Goal: Task Accomplishment & Management: Manage account settings

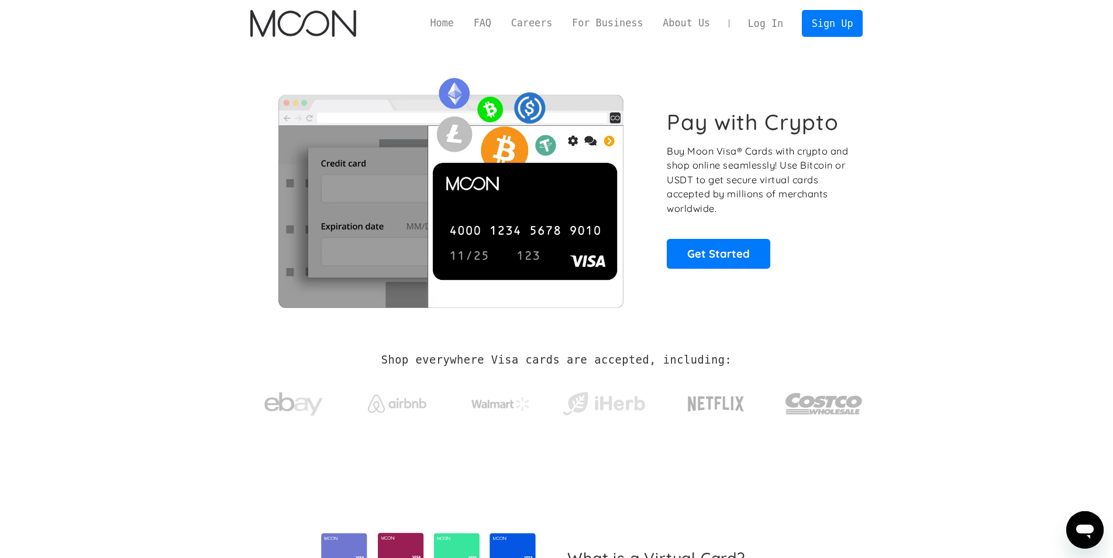
click at [768, 20] on link "Log In" at bounding box center [765, 24] width 55 height 26
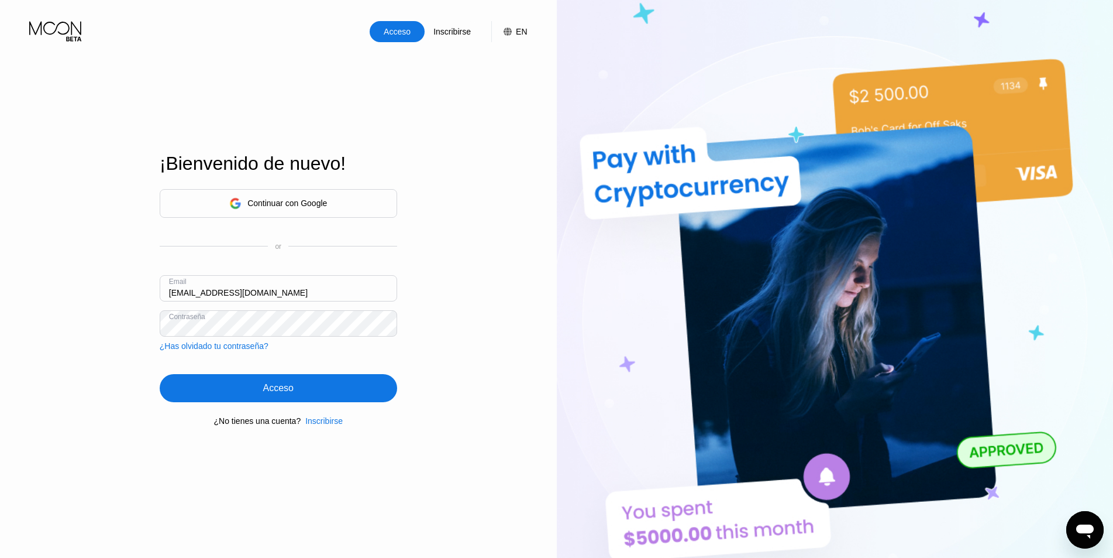
drag, startPoint x: 229, startPoint y: 295, endPoint x: 106, endPoint y: 295, distance: 122.3
click at [103, 293] on div "Acceso Inscribirse EN Idioma Select an item Ahorrar ¡Bienvenido de nuevo! Conti…" at bounding box center [278, 306] width 557 height 613
paste input "2"
type input "kot-27.06@inbox.lv"
click at [268, 379] on div "Acceso" at bounding box center [279, 388] width 238 height 28
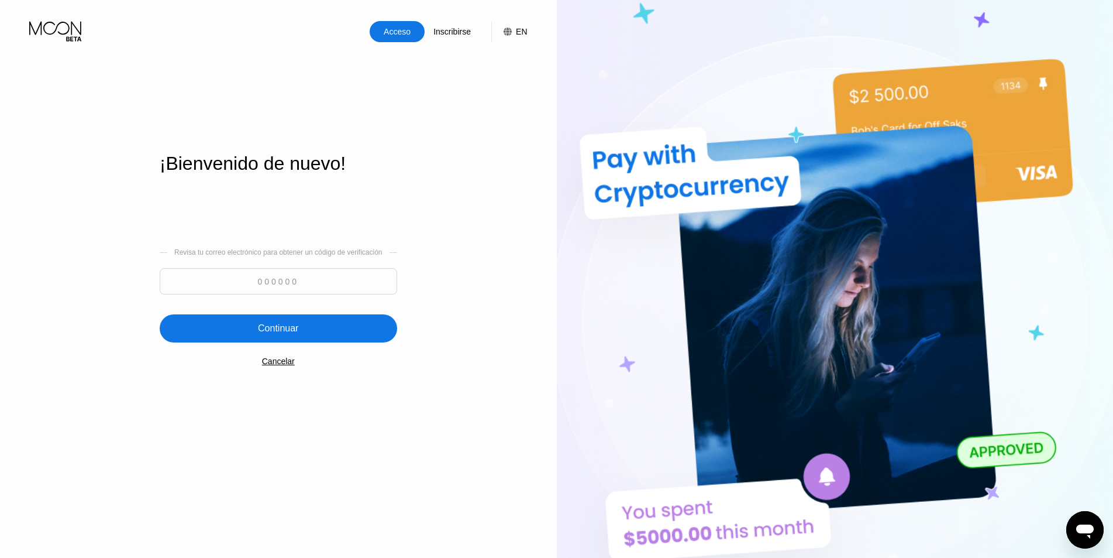
click at [298, 288] on input at bounding box center [279, 281] width 238 height 26
type input "366717"
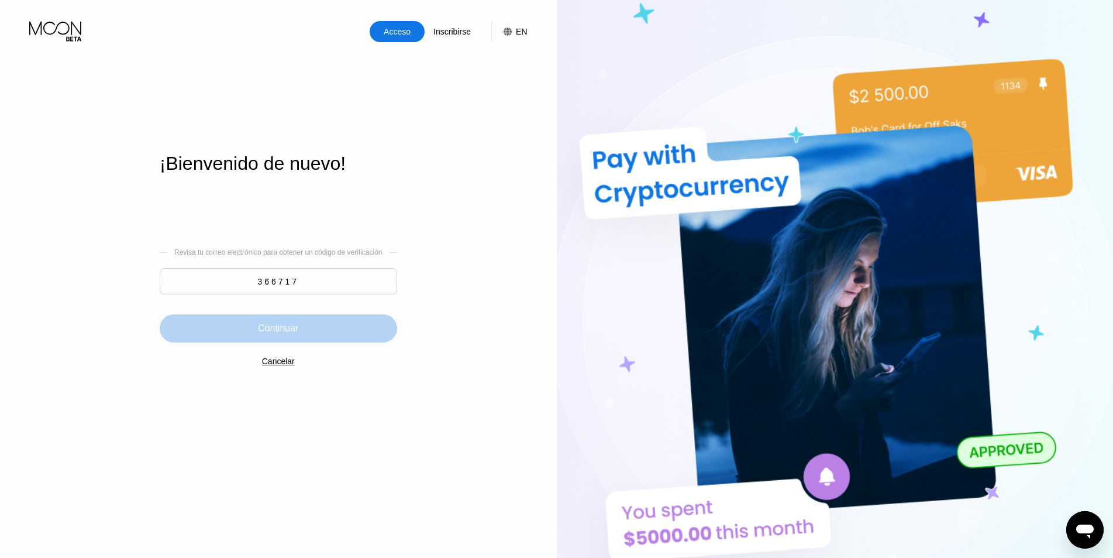
click at [320, 326] on div "Continuar" at bounding box center [279, 328] width 238 height 28
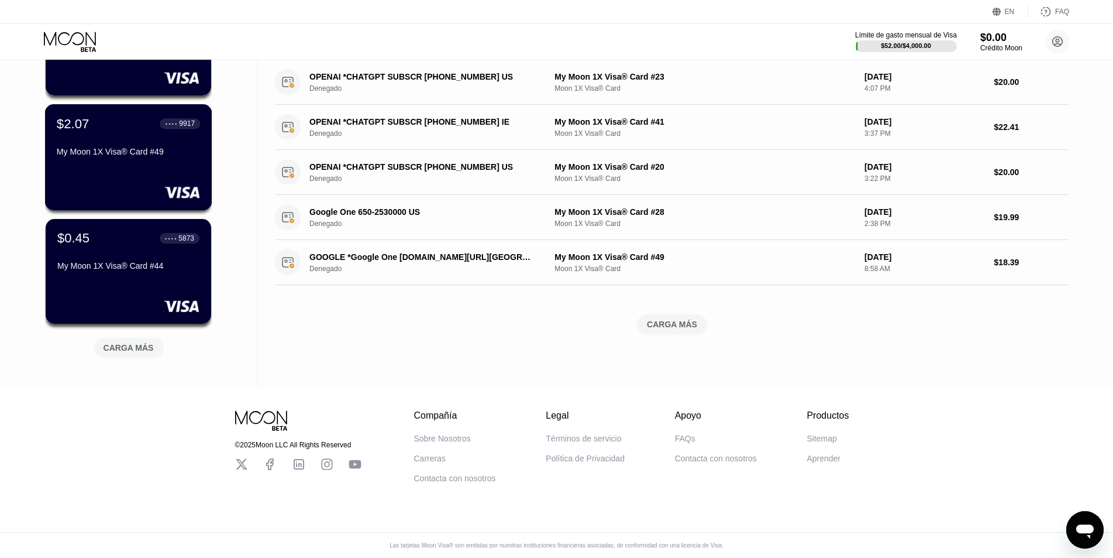
scroll to position [395, 0]
click at [138, 342] on div "CARGA MÁS" at bounding box center [129, 347] width 50 height 11
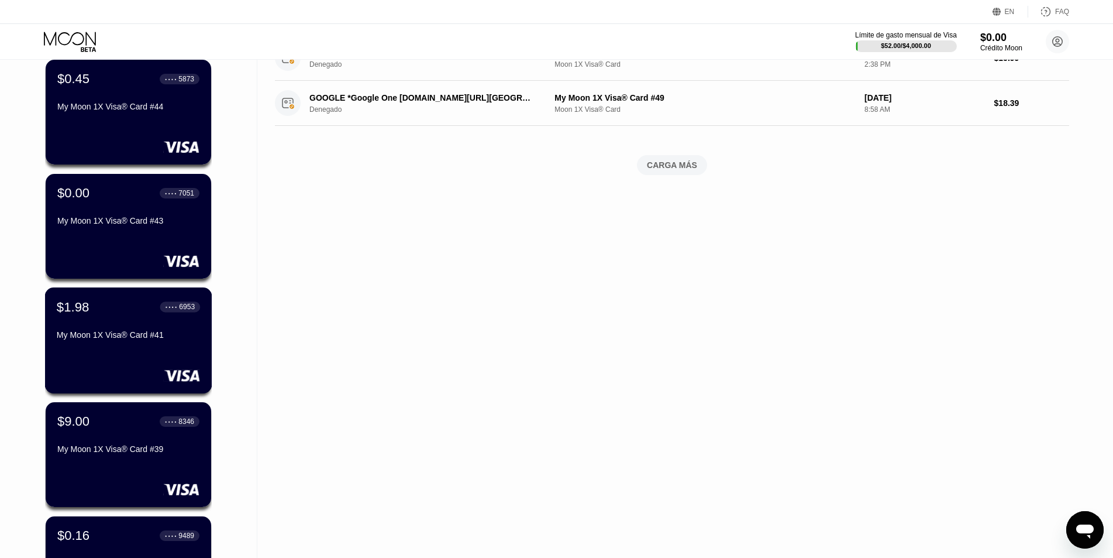
scroll to position [864, 0]
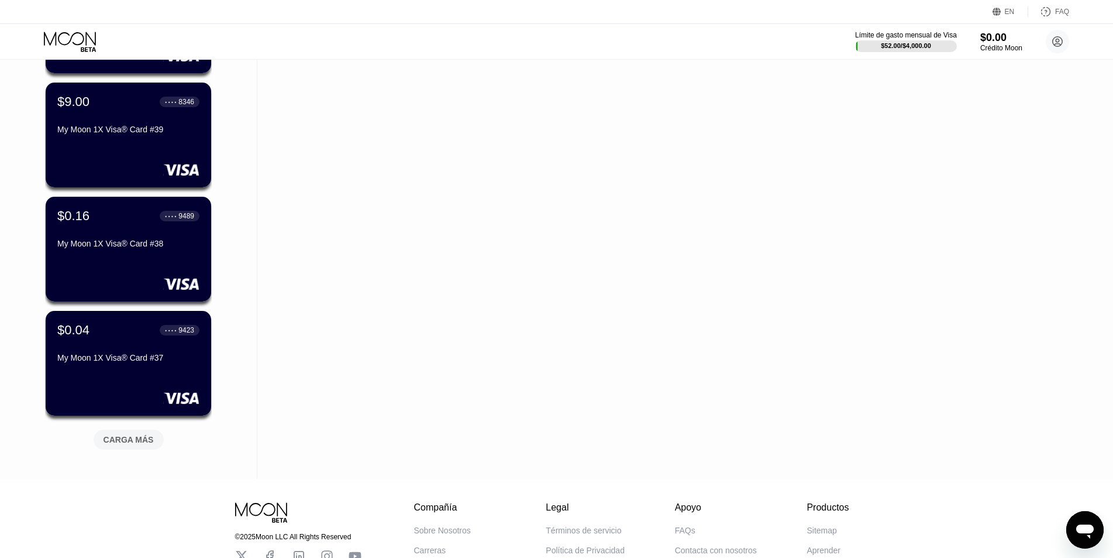
click at [130, 445] on div "CARGA MÁS" at bounding box center [129, 439] width 50 height 11
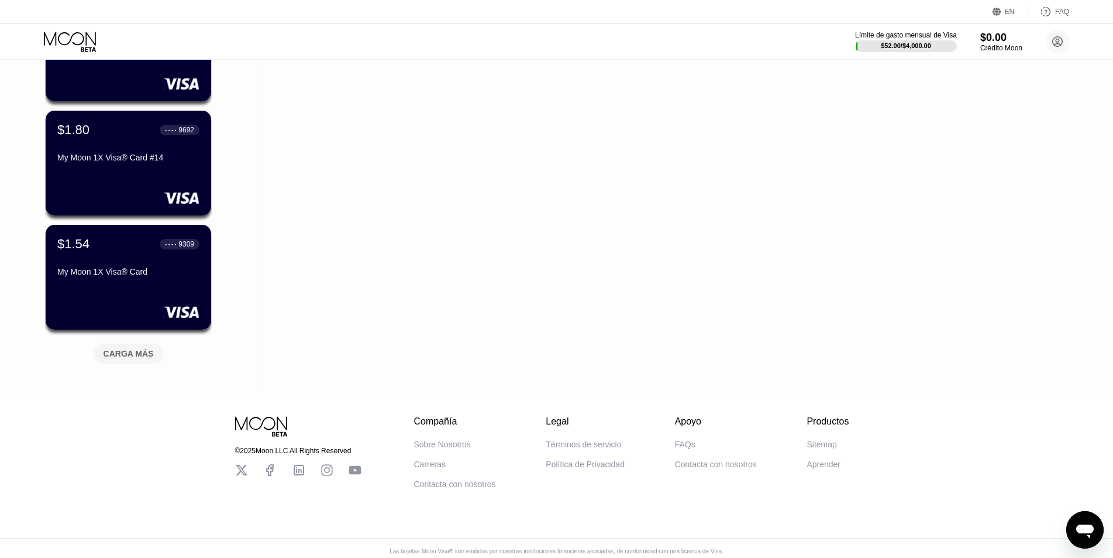
scroll to position [1536, 0]
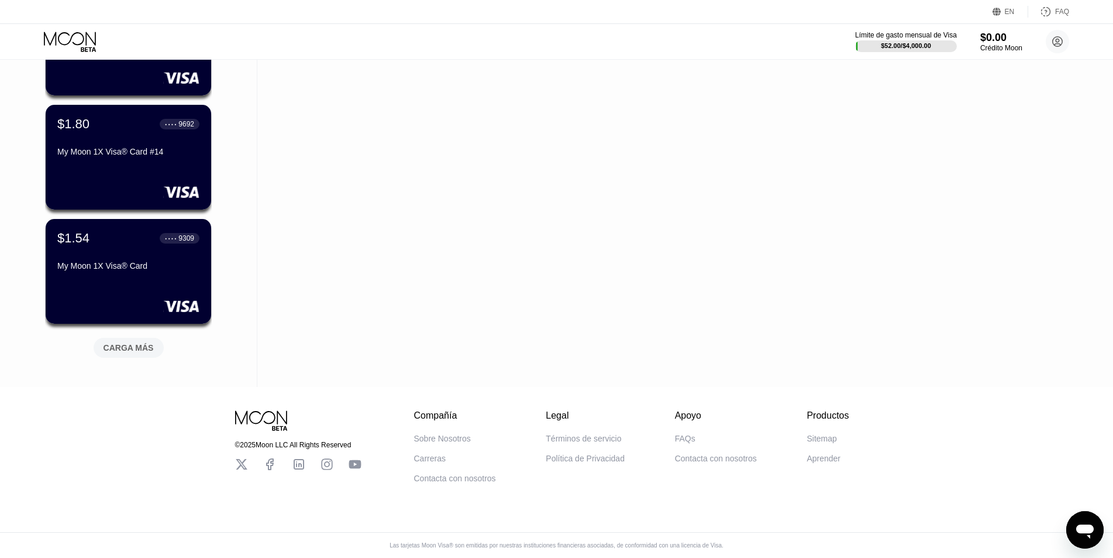
click at [139, 342] on div "CARGA MÁS" at bounding box center [129, 347] width 50 height 11
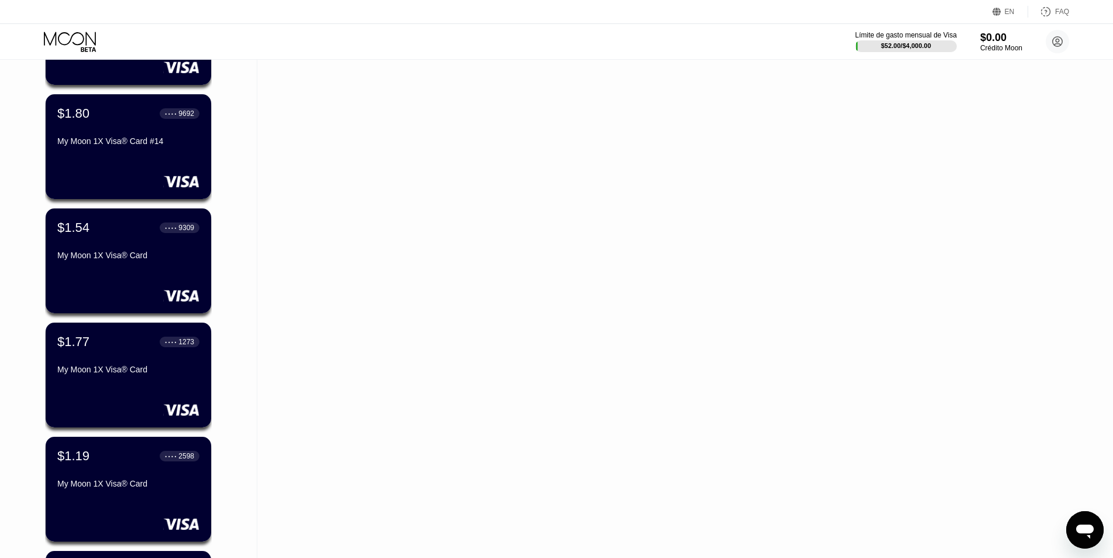
scroll to position [1852, 0]
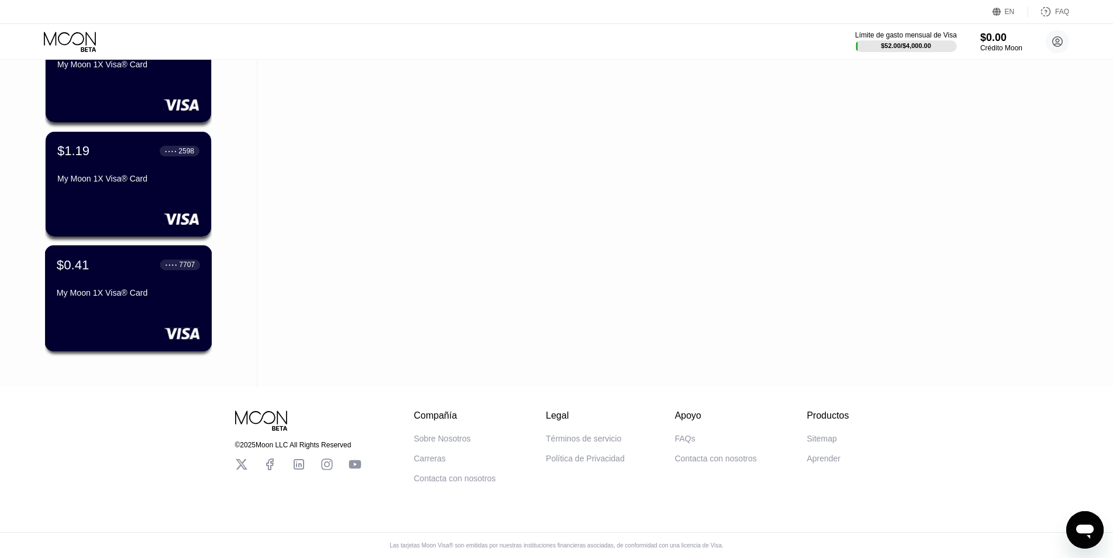
click at [166, 276] on div "$0.41 ● ● ● ● 7707 My Moon 1X Visa® Card" at bounding box center [128, 279] width 143 height 45
